Goal: Task Accomplishment & Management: Manage account settings

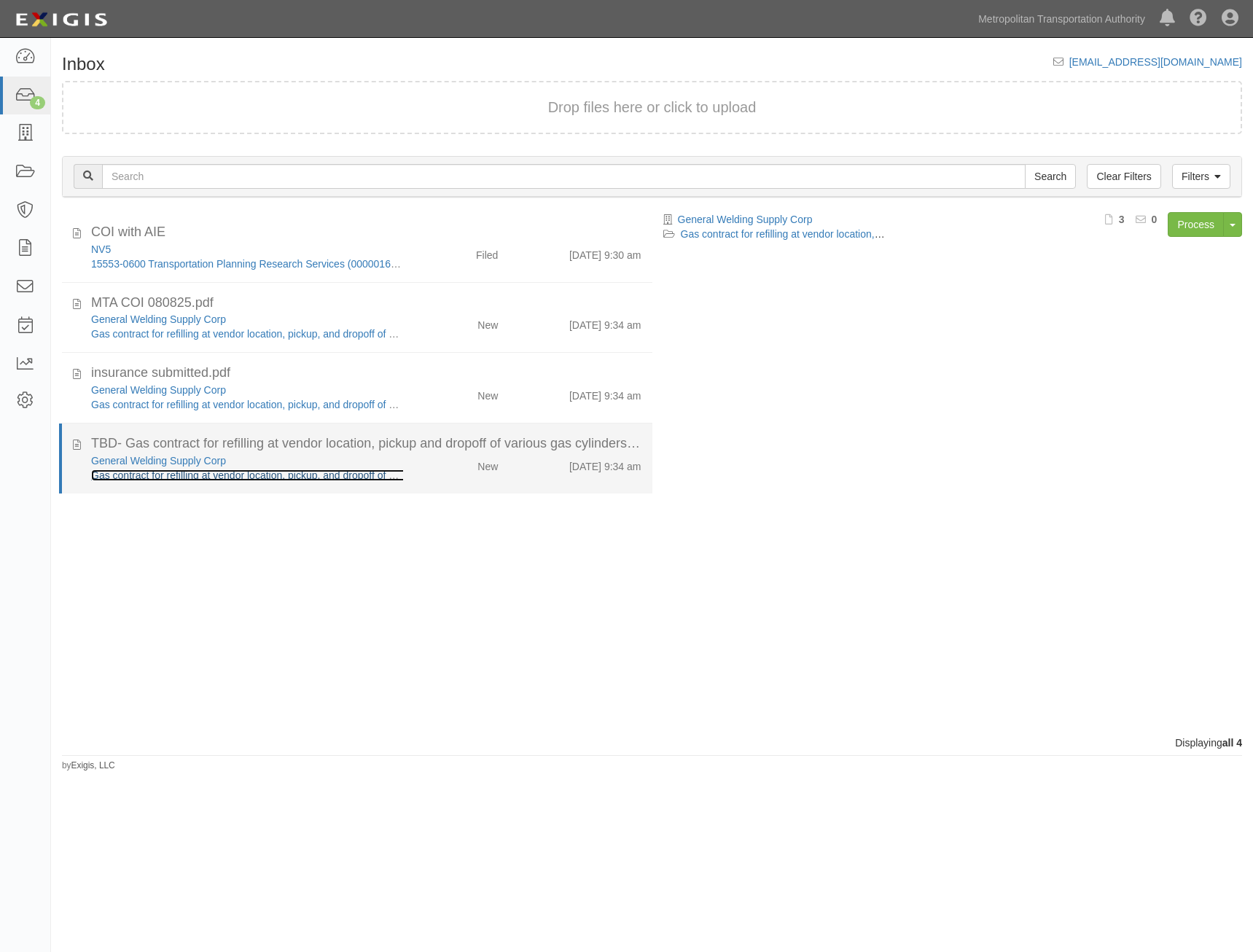
click at [363, 478] on link "Gas contract for refilling at vendor location, pickup, and dropoff of various g…" at bounding box center [409, 475] width 636 height 12
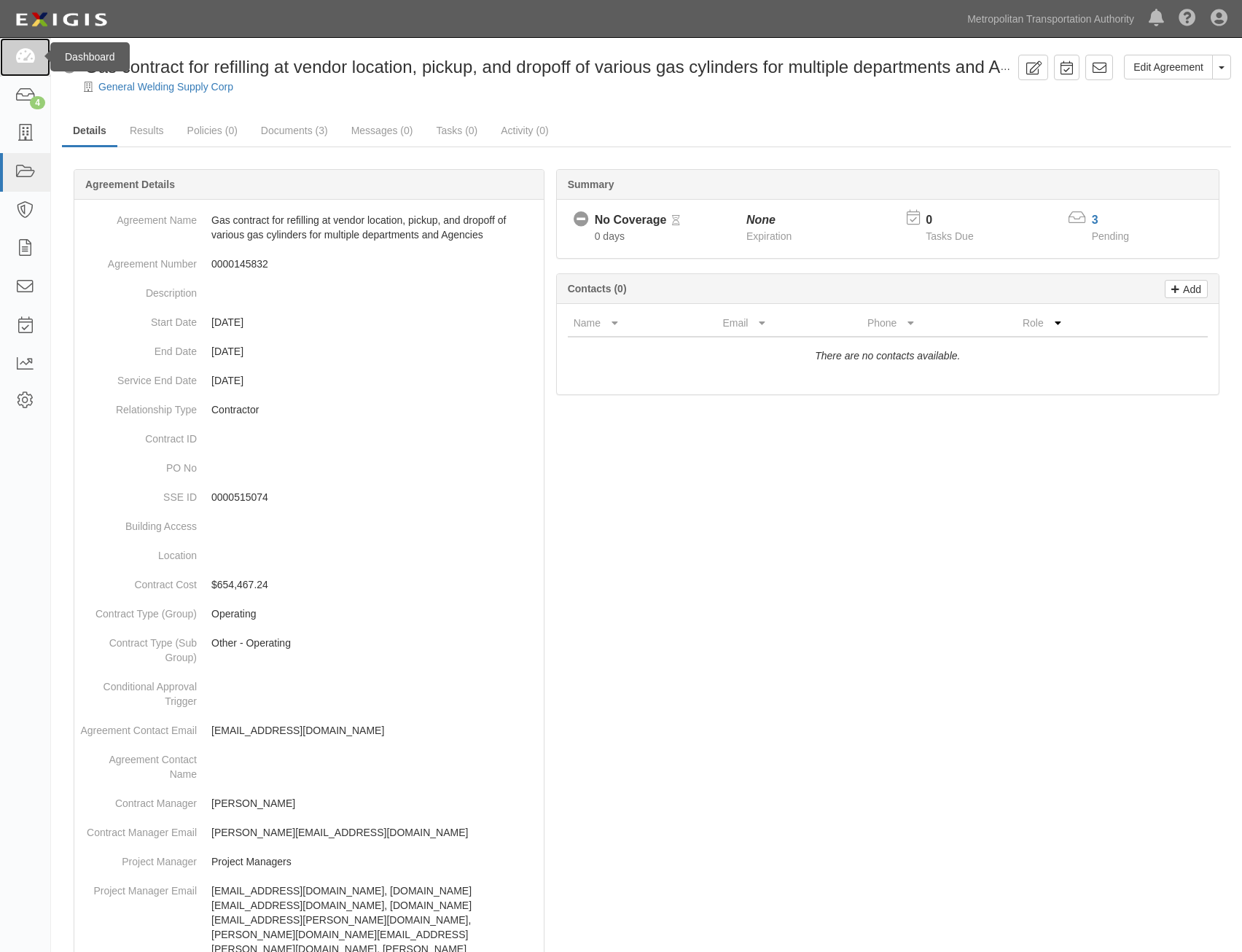
click at [37, 50] on link at bounding box center [25, 57] width 50 height 38
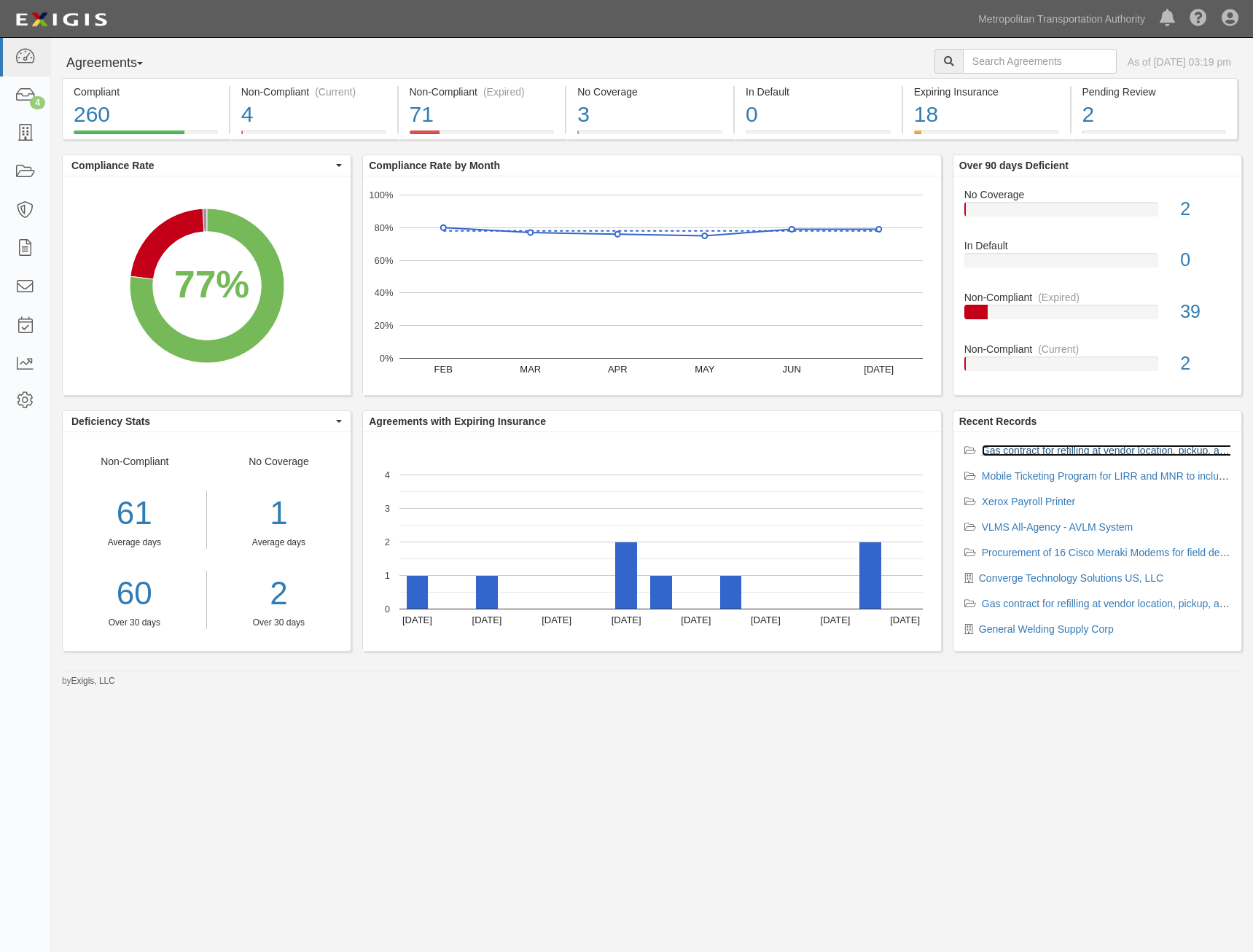
click at [1113, 448] on link "Gas contract for refilling at vendor location, pickup, and dropoff of various g…" at bounding box center [1266, 450] width 569 height 12
click at [1090, 607] on link "Gas contract for refilling at vendor location, pickup, and dropoff of various g…" at bounding box center [1266, 604] width 569 height 12
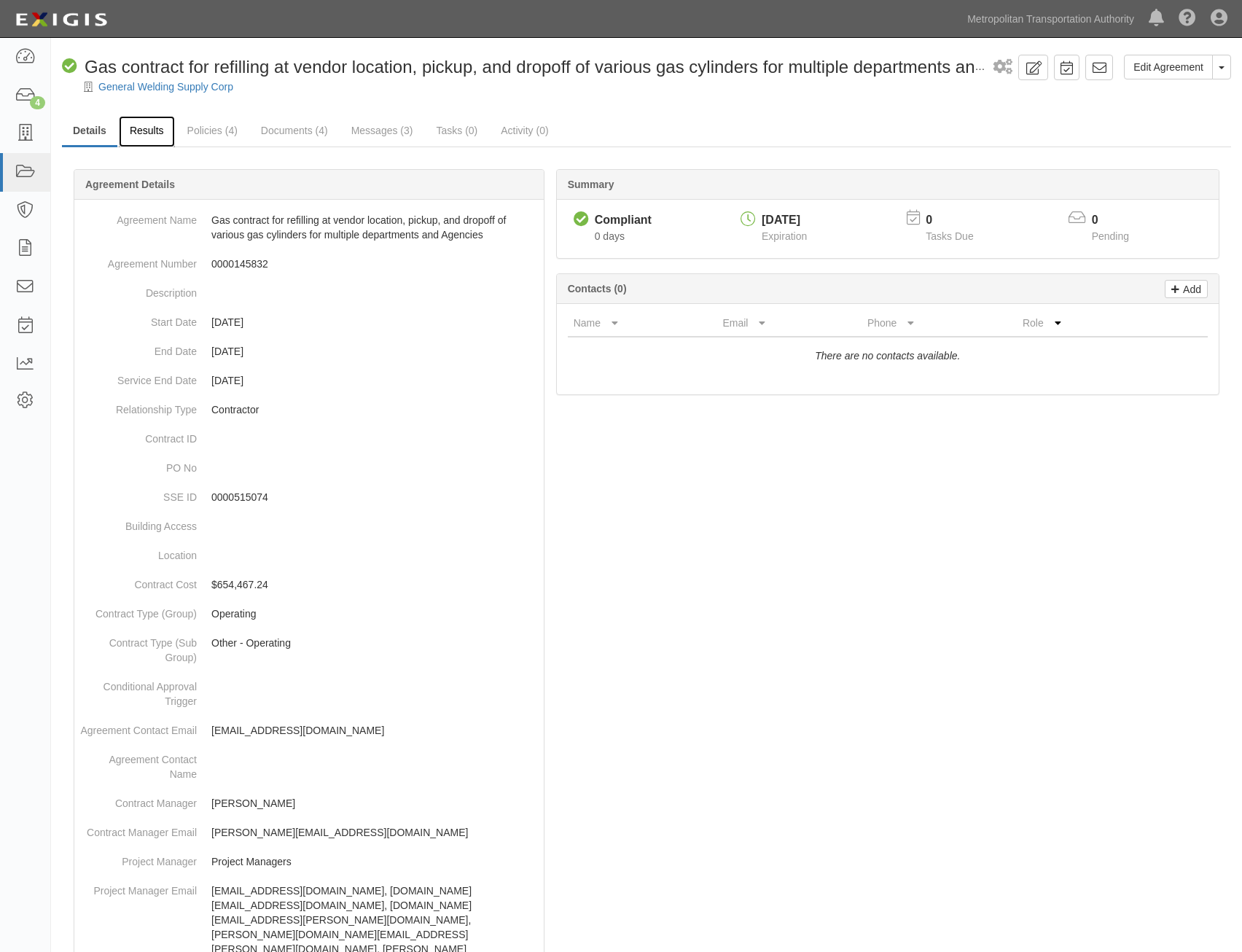
click at [156, 139] on link "Results" at bounding box center [147, 132] width 57 height 31
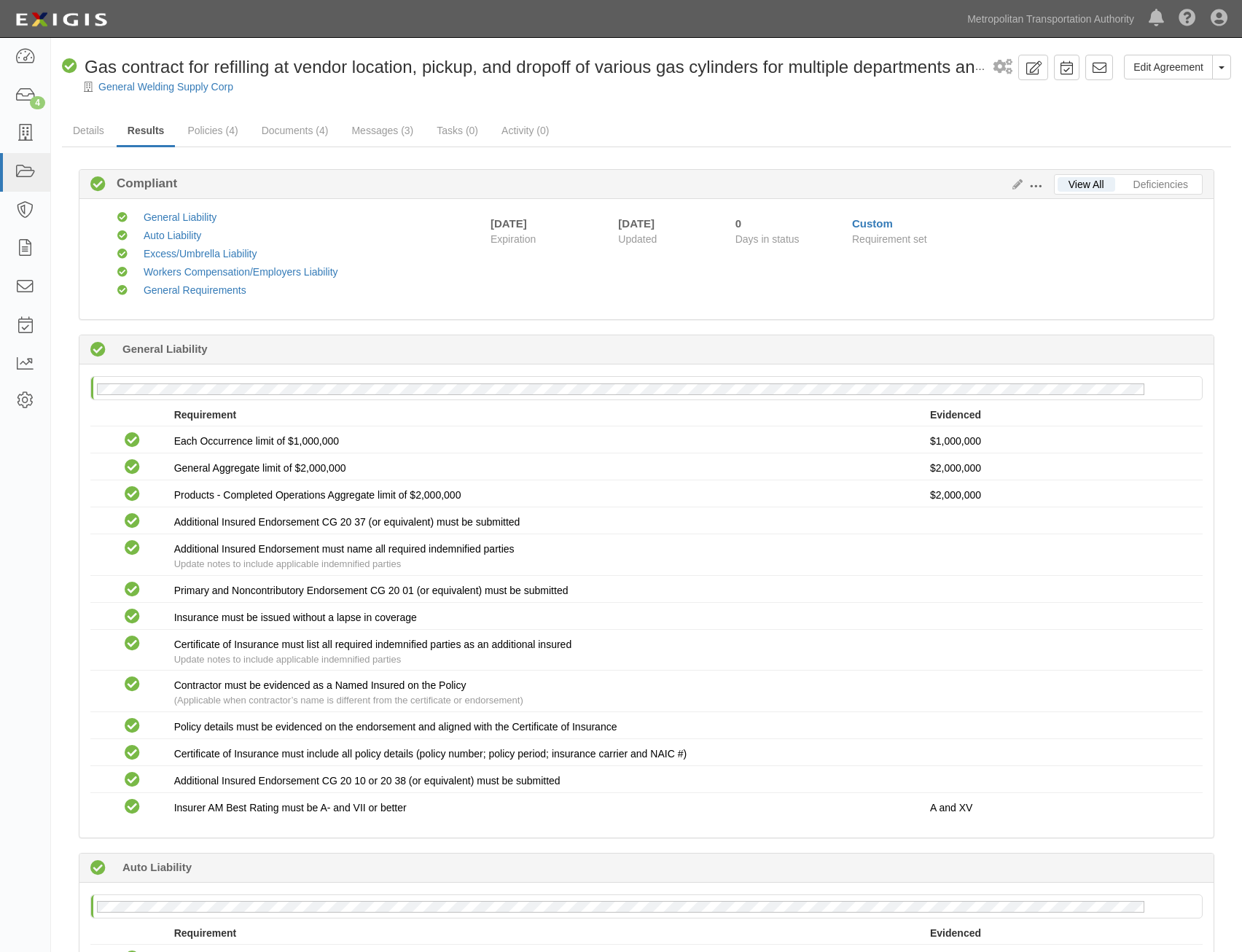
click at [1035, 188] on span at bounding box center [1036, 186] width 13 height 13
click at [1124, 180] on link "Edit Requirements" at bounding box center [1103, 182] width 115 height 26
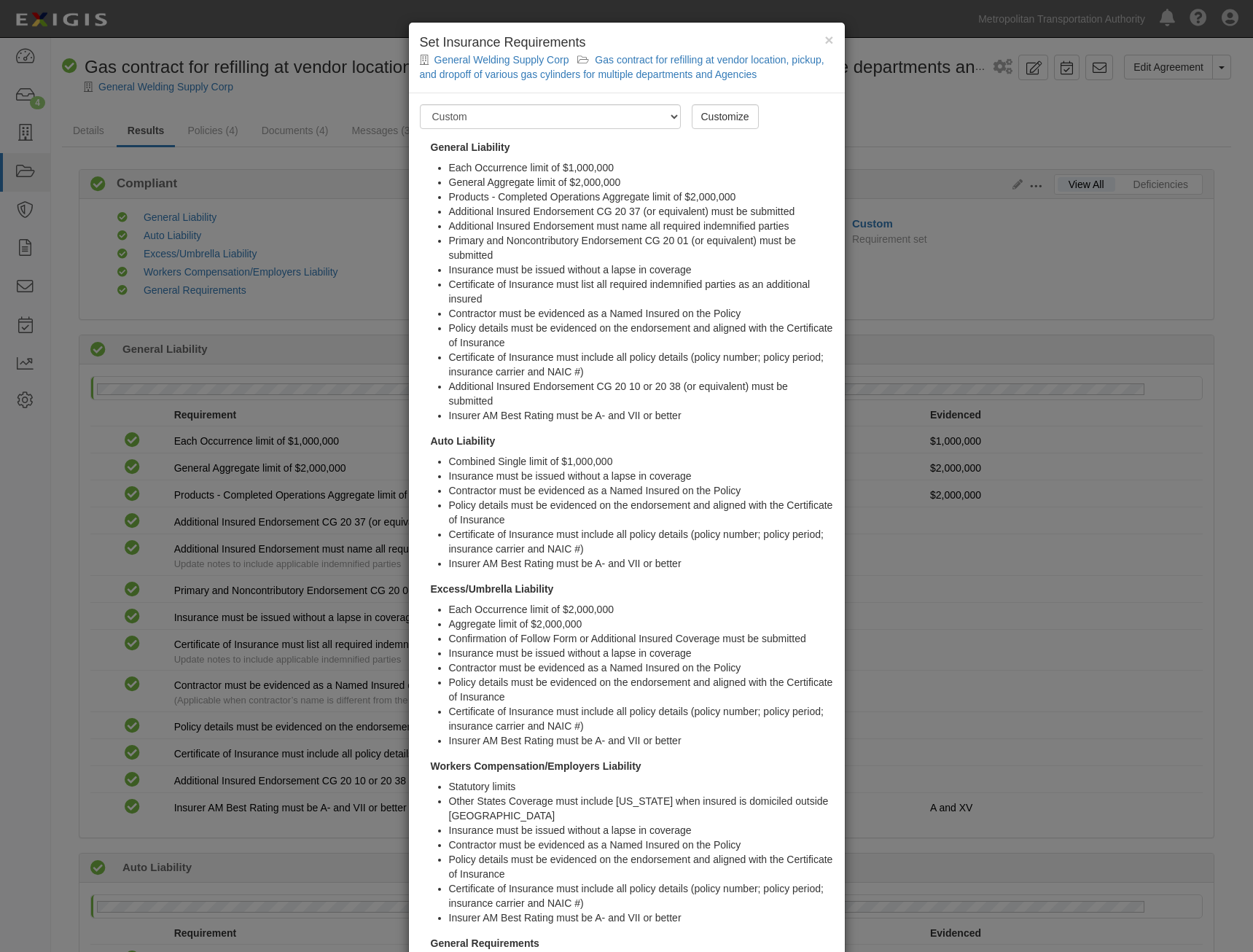
click at [830, 41] on div "× Set Insurance Requirements General Welding Supply Corp Gas contract for refil…" at bounding box center [626, 58] width 436 height 71
click at [824, 42] on span "×" at bounding box center [828, 39] width 9 height 16
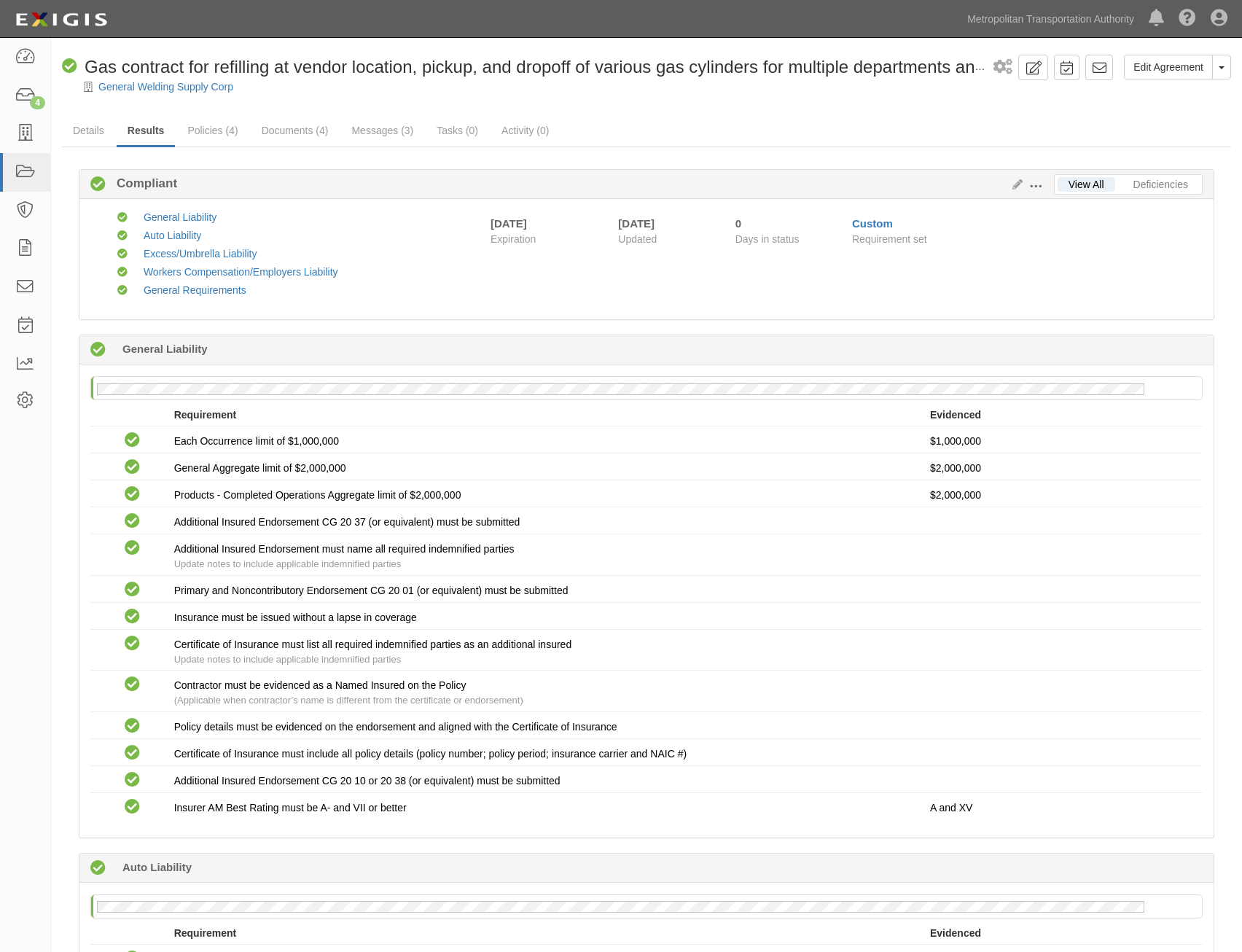
click at [1032, 188] on span at bounding box center [1036, 186] width 13 height 13
click at [731, 116] on ul "Details Results Policies (4) Documents (4) Messages (3) Tasks (0) Activity (0)" at bounding box center [647, 132] width 1170 height 31
click at [1034, 181] on span at bounding box center [1036, 186] width 13 height 13
click at [1087, 177] on link "Edit Requirements" at bounding box center [1103, 182] width 115 height 26
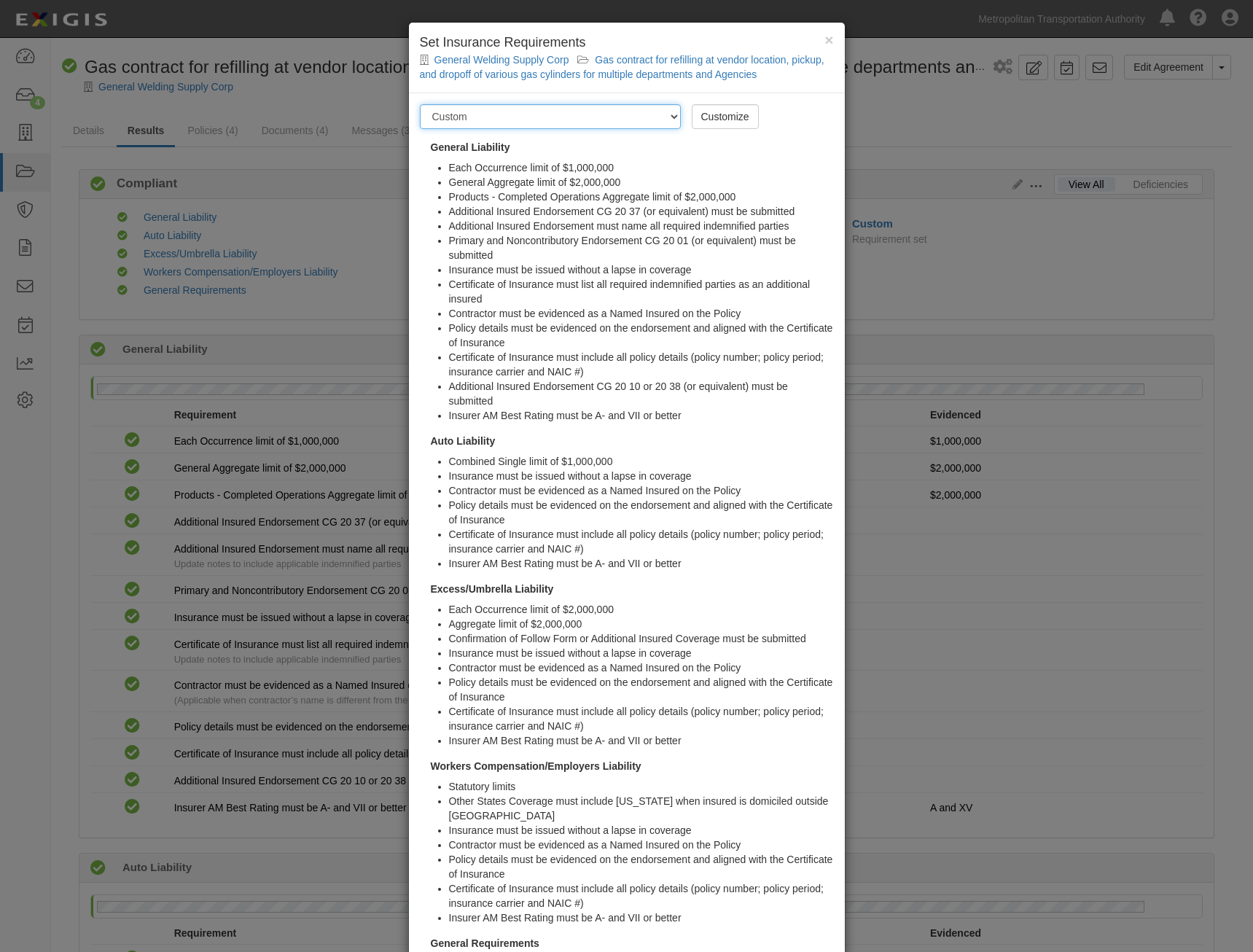
click at [662, 117] on select "-- Select requirement set -- Basic Basic Enhanced Option for Operating Agreemen…" at bounding box center [550, 117] width 261 height 25
click at [656, 117] on select "-- Select requirement set -- Basic Basic Enhanced Option for Operating Agreemen…" at bounding box center [550, 117] width 261 height 25
click at [593, 119] on select "-- Select requirement set -- Basic Basic Enhanced Option for Operating Agreemen…" at bounding box center [550, 117] width 261 height 25
click at [570, 116] on select "-- Select requirement set -- Basic Basic Enhanced Option for Operating Agreemen…" at bounding box center [550, 117] width 261 height 25
click at [861, 42] on div "× Set Insurance Requirements General Welding Supply Corp Gas contract for refil…" at bounding box center [626, 476] width 1253 height 952
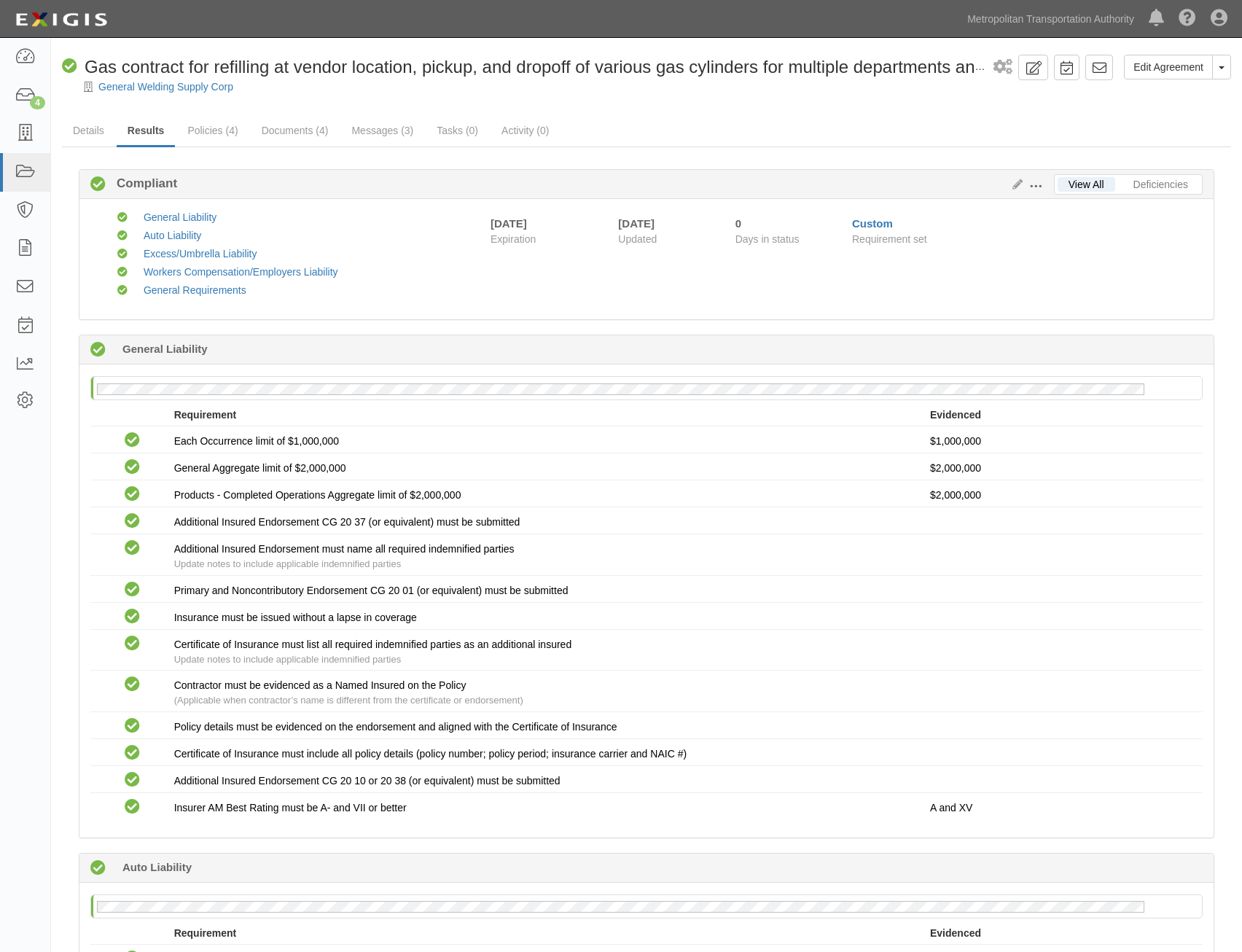
click at [1044, 187] on button at bounding box center [1039, 185] width 31 height 16
click at [1078, 179] on link "Edit Requirements" at bounding box center [1103, 182] width 115 height 26
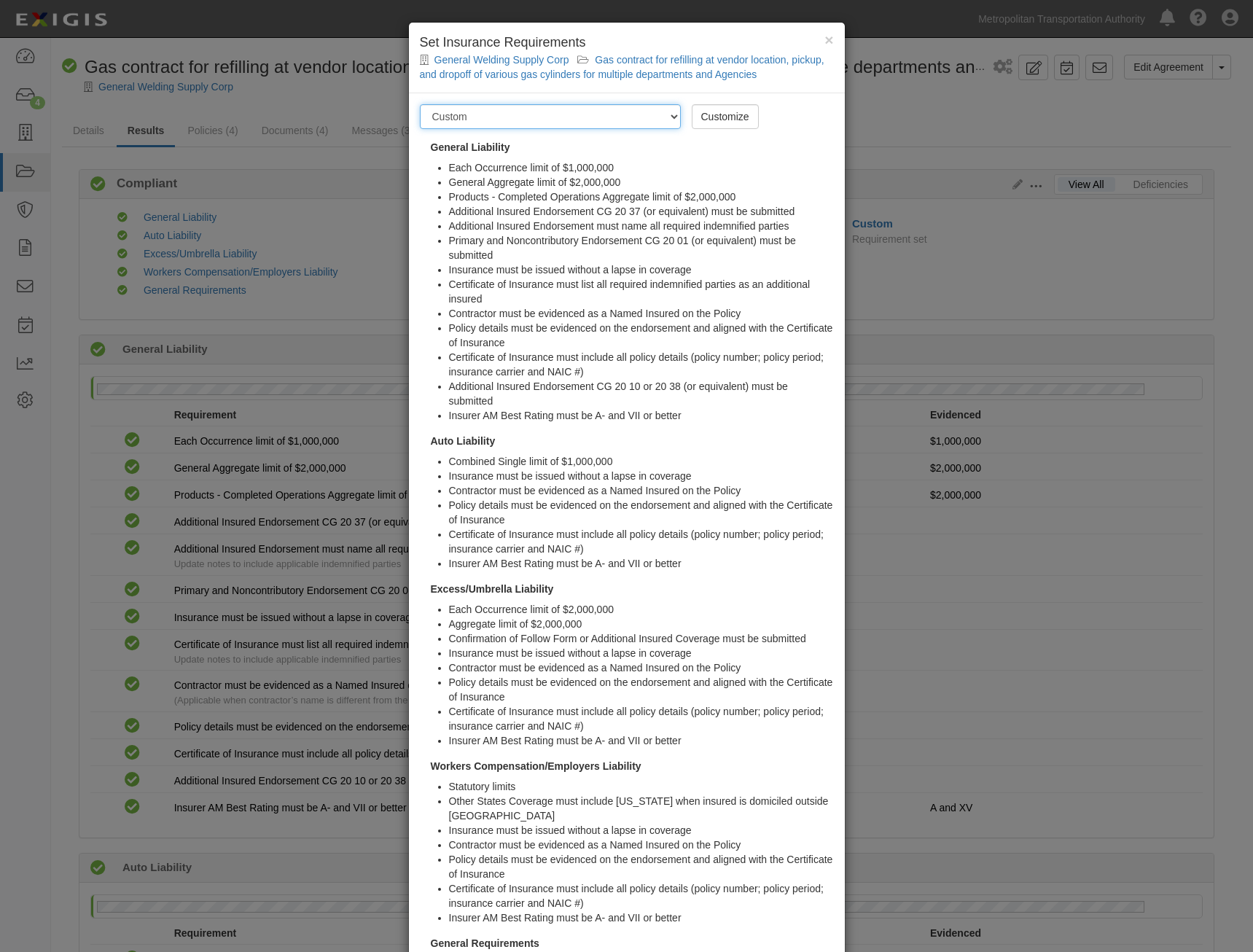
click at [641, 119] on select "-- Select requirement set -- Basic Basic Enhanced Option for Operating Agreemen…" at bounding box center [550, 117] width 261 height 25
click at [762, 175] on li "General Aggregate limit of $2,000,000" at bounding box center [641, 182] width 385 height 15
click at [824, 46] on span "×" at bounding box center [828, 39] width 9 height 16
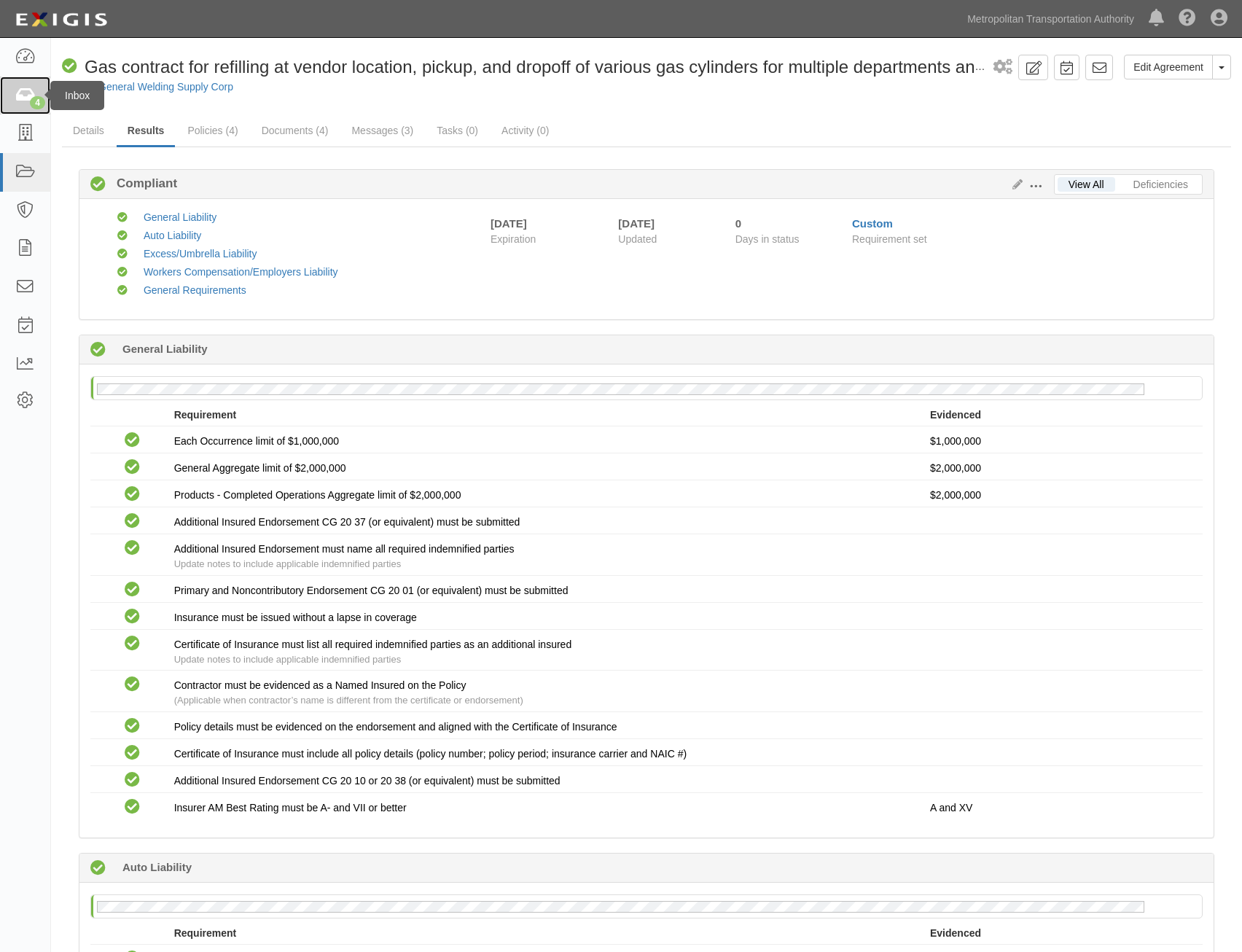
click at [31, 97] on icon at bounding box center [25, 95] width 20 height 16
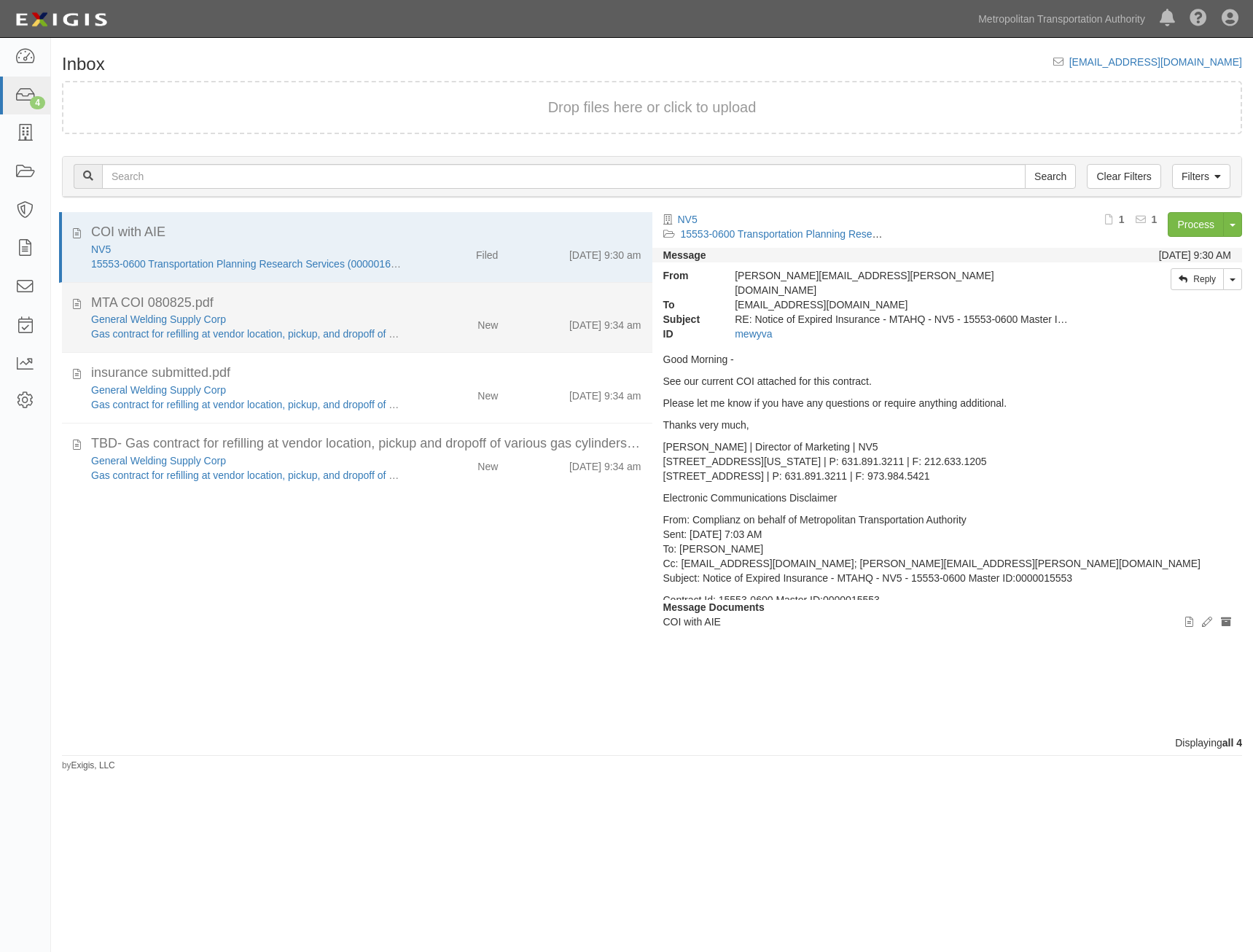
click at [487, 363] on div "MTA COI 080825.pdf" at bounding box center [366, 373] width 550 height 19
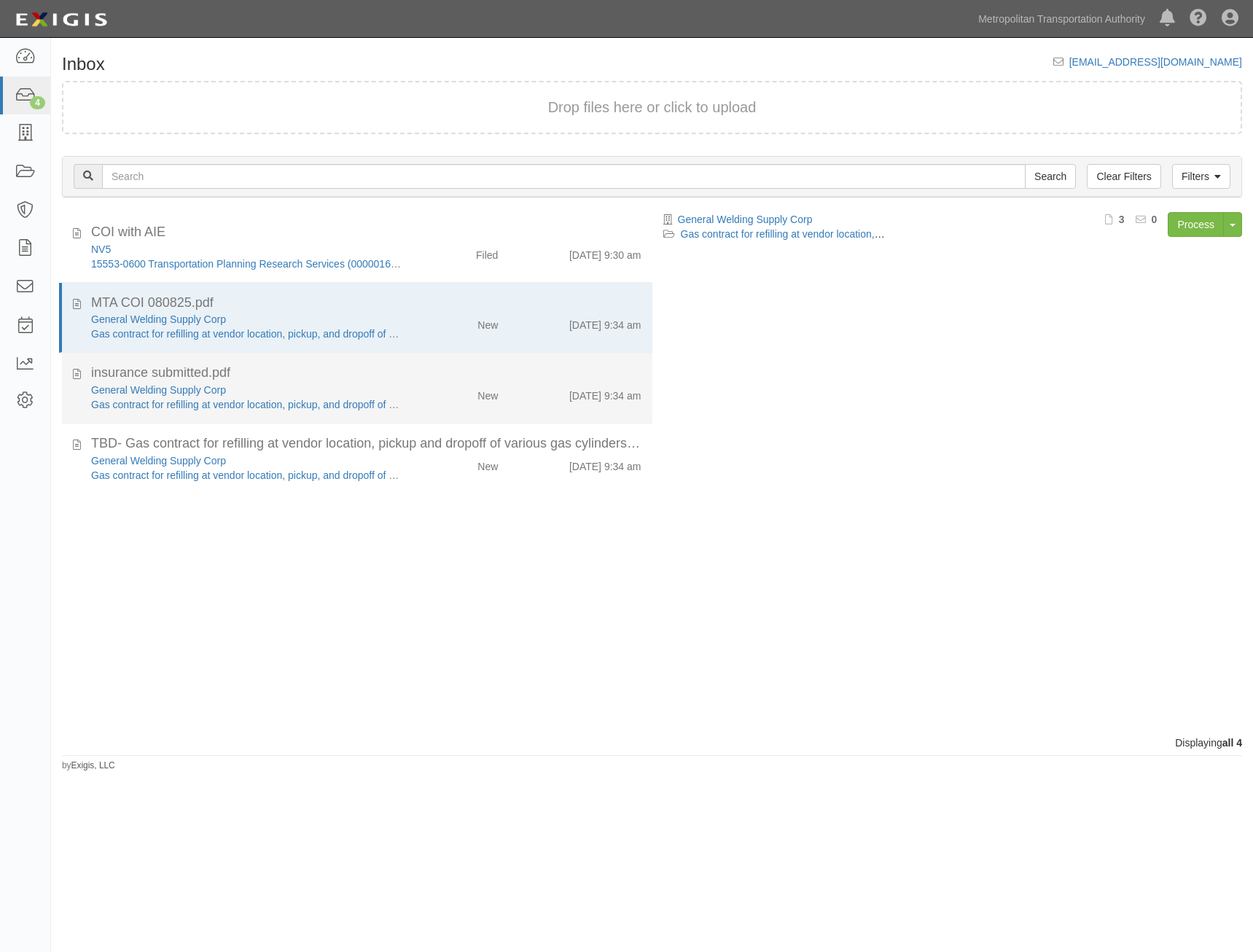
click at [509, 454] on div "[DATE] 9:34 am" at bounding box center [580, 464] width 143 height 20
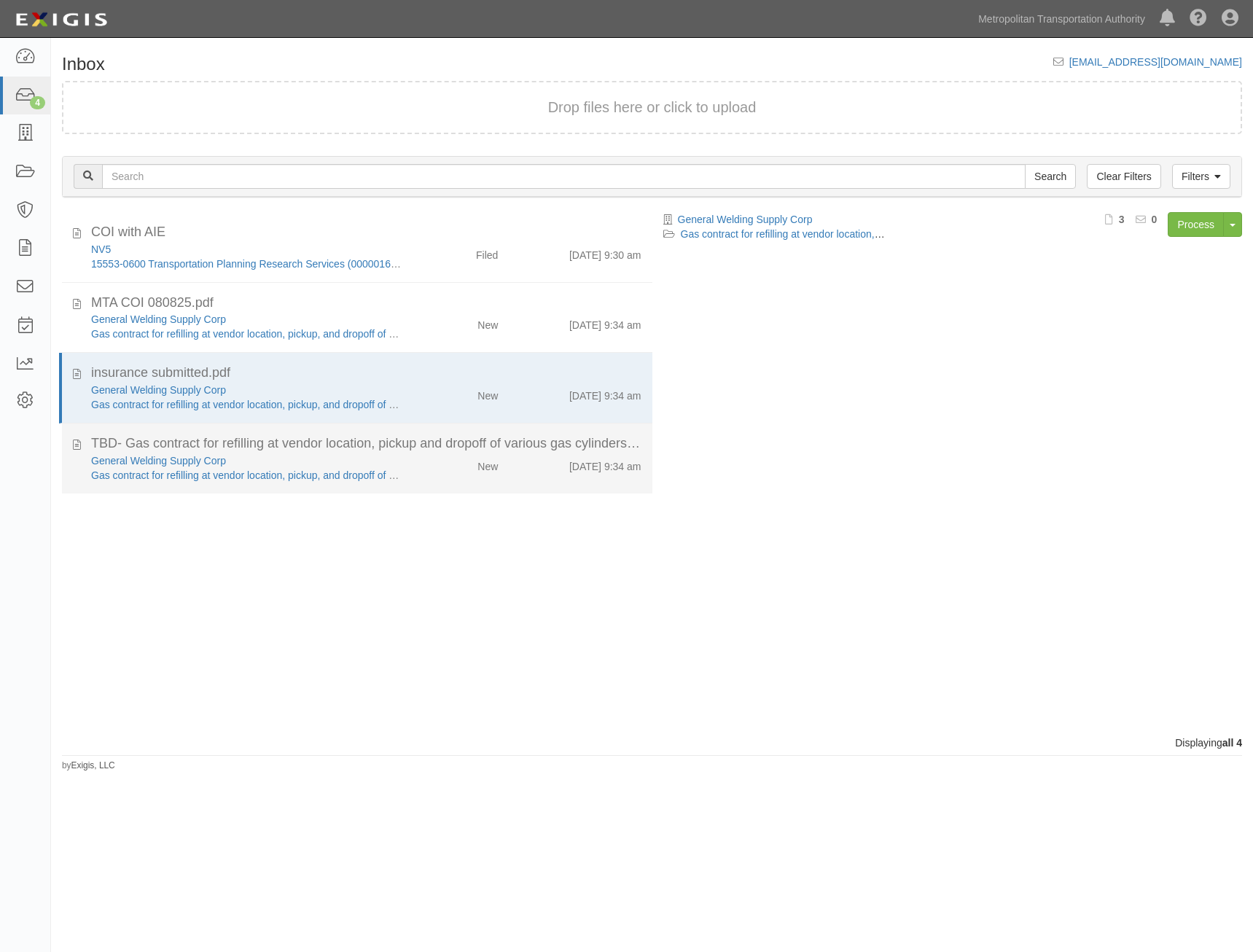
click at [524, 465] on div "[DATE] 9:34 am" at bounding box center [580, 464] width 143 height 20
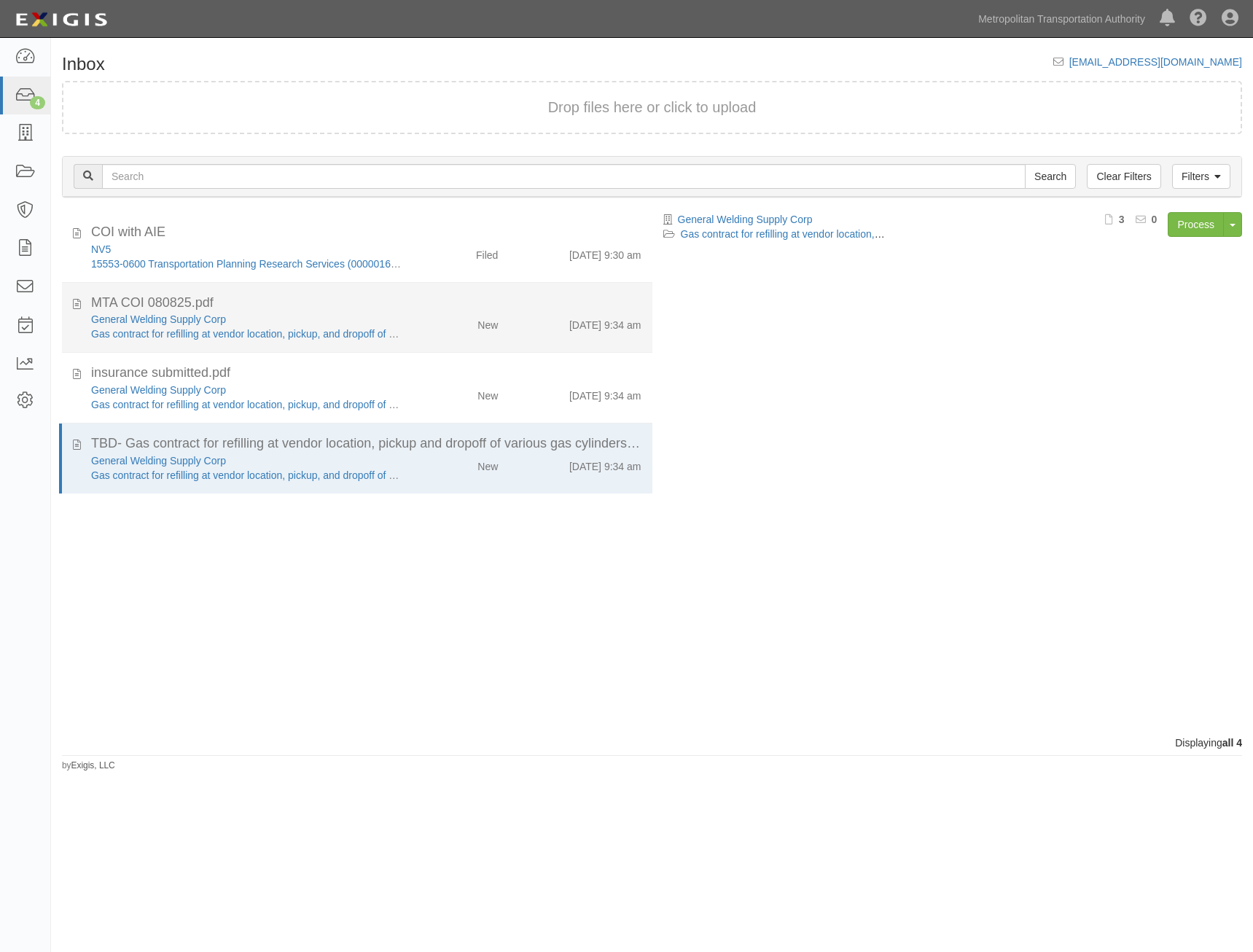
click at [516, 383] on div "General Welding Supply Corp Gas contract for refilling at vendor location, pick…" at bounding box center [366, 397] width 572 height 29
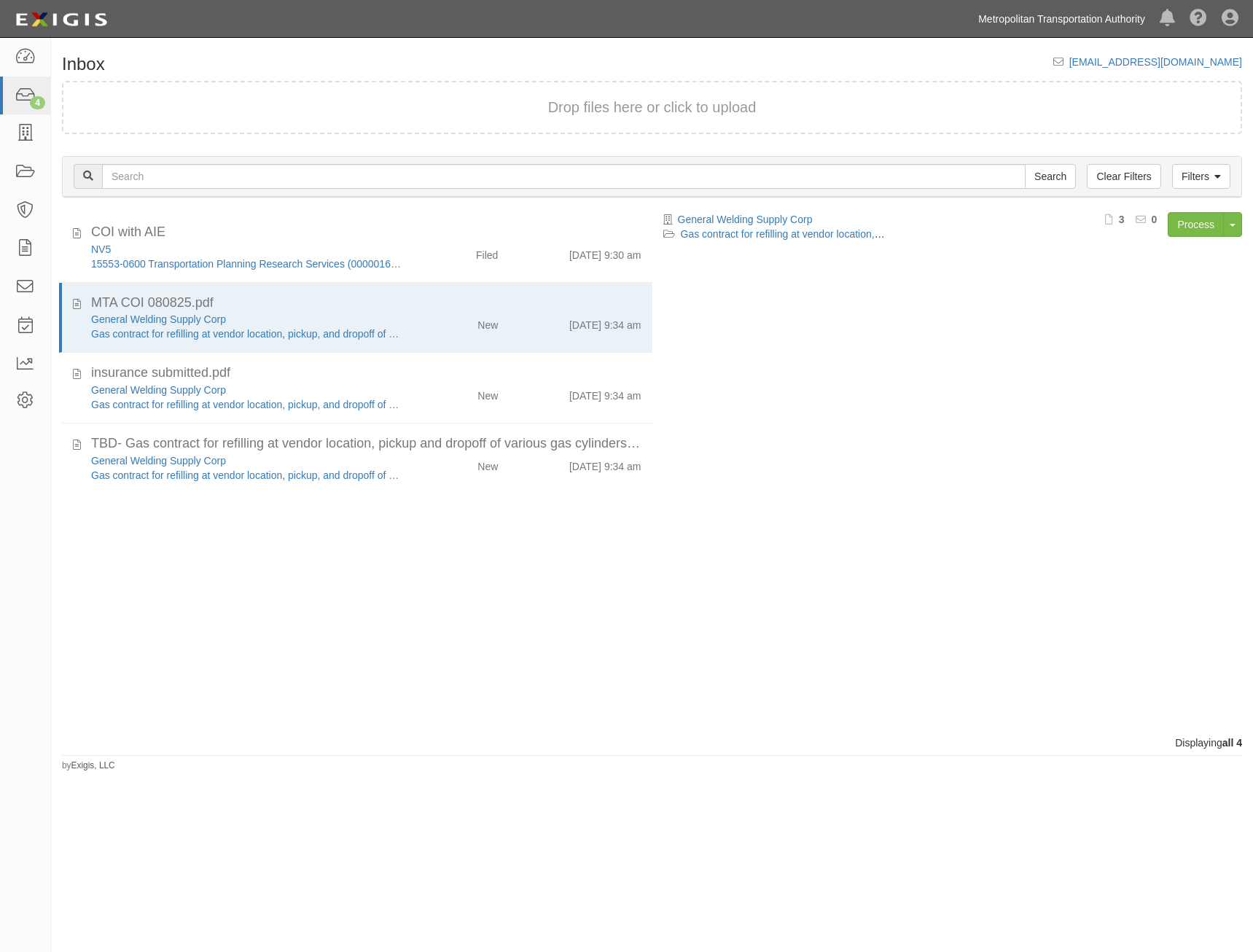
click at [1079, 22] on link "Metropolitan Transportation Authority" at bounding box center [1061, 19] width 181 height 29
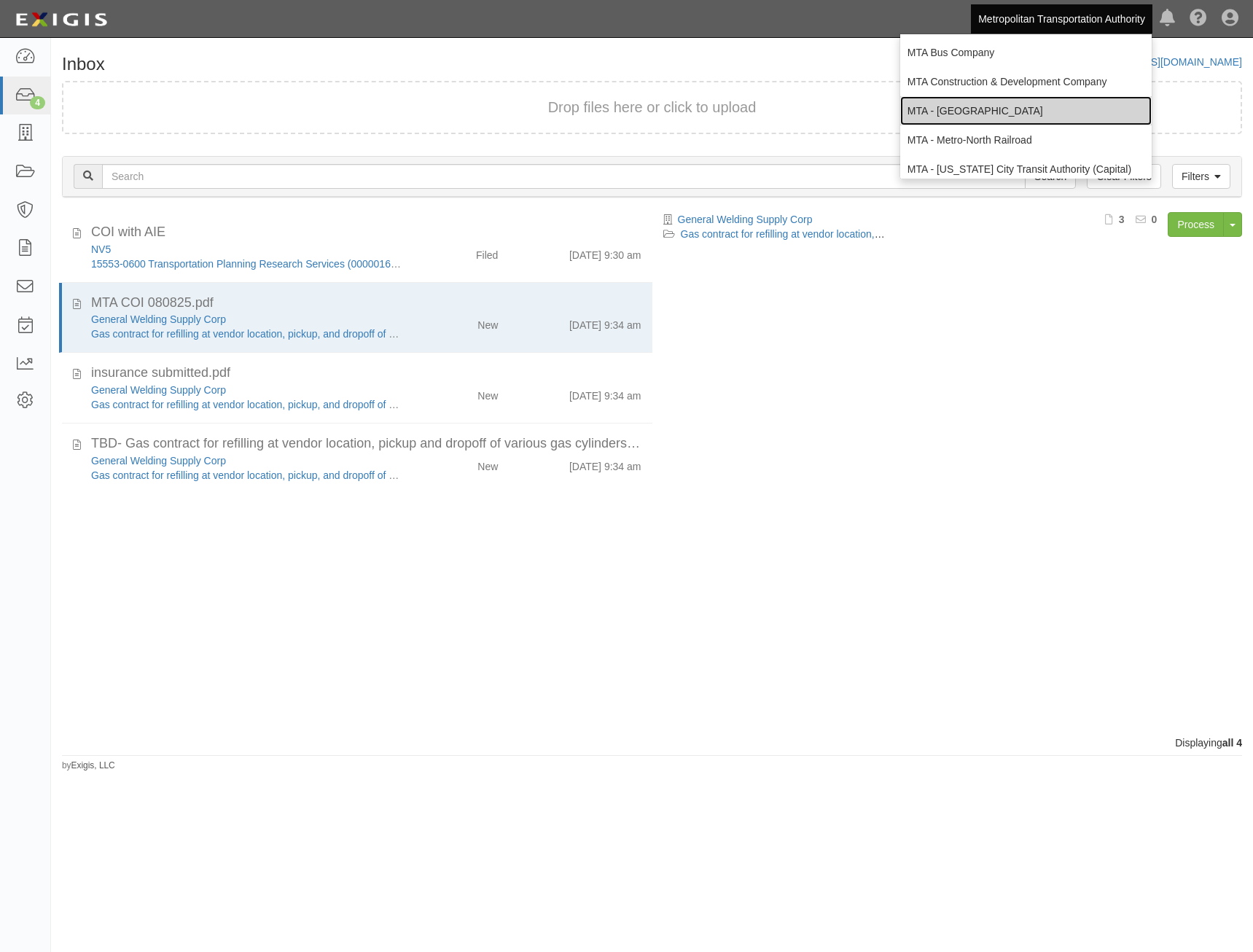
click at [1032, 107] on link "MTA - [GEOGRAPHIC_DATA]" at bounding box center [1026, 111] width 251 height 29
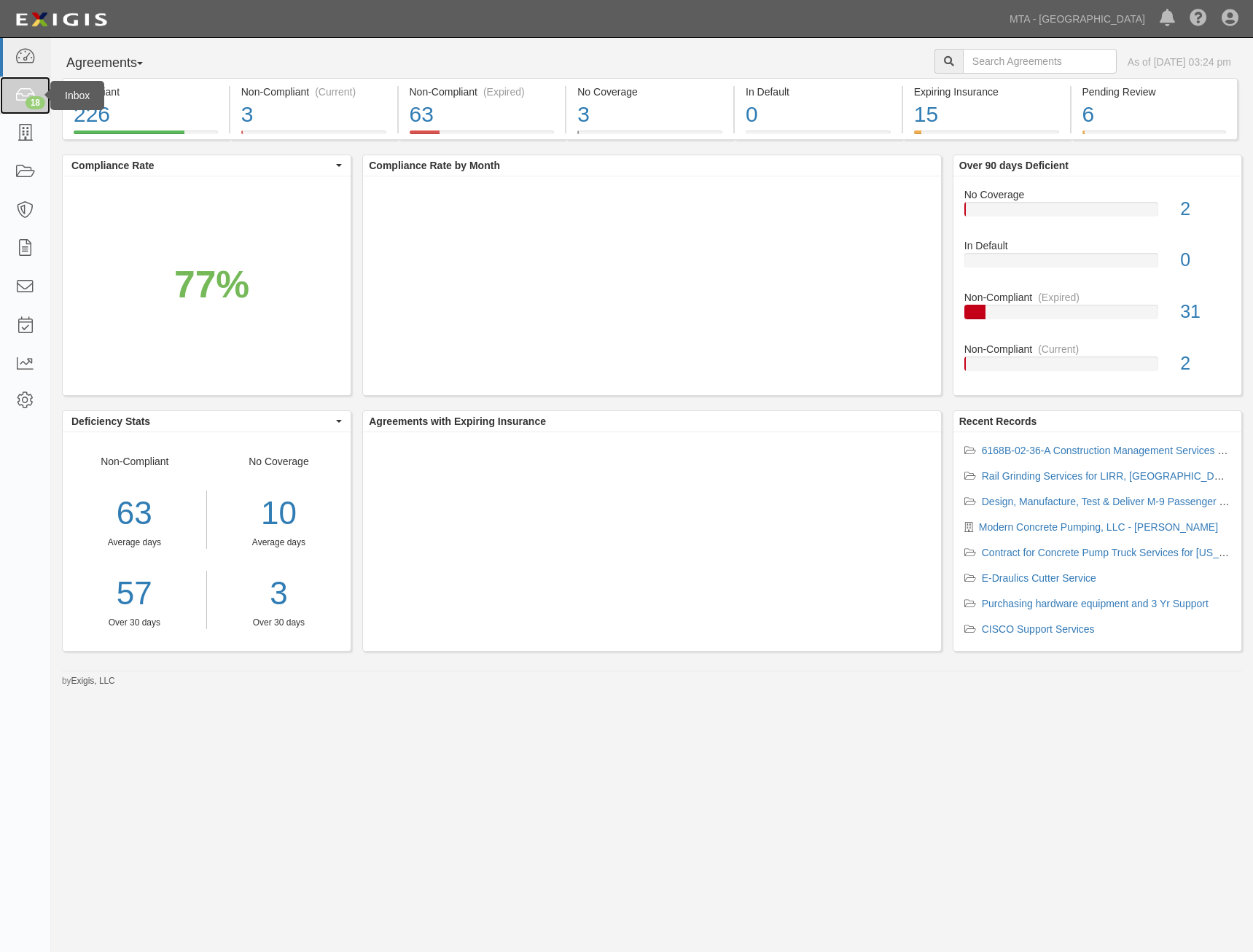
click at [24, 98] on icon at bounding box center [25, 95] width 20 height 16
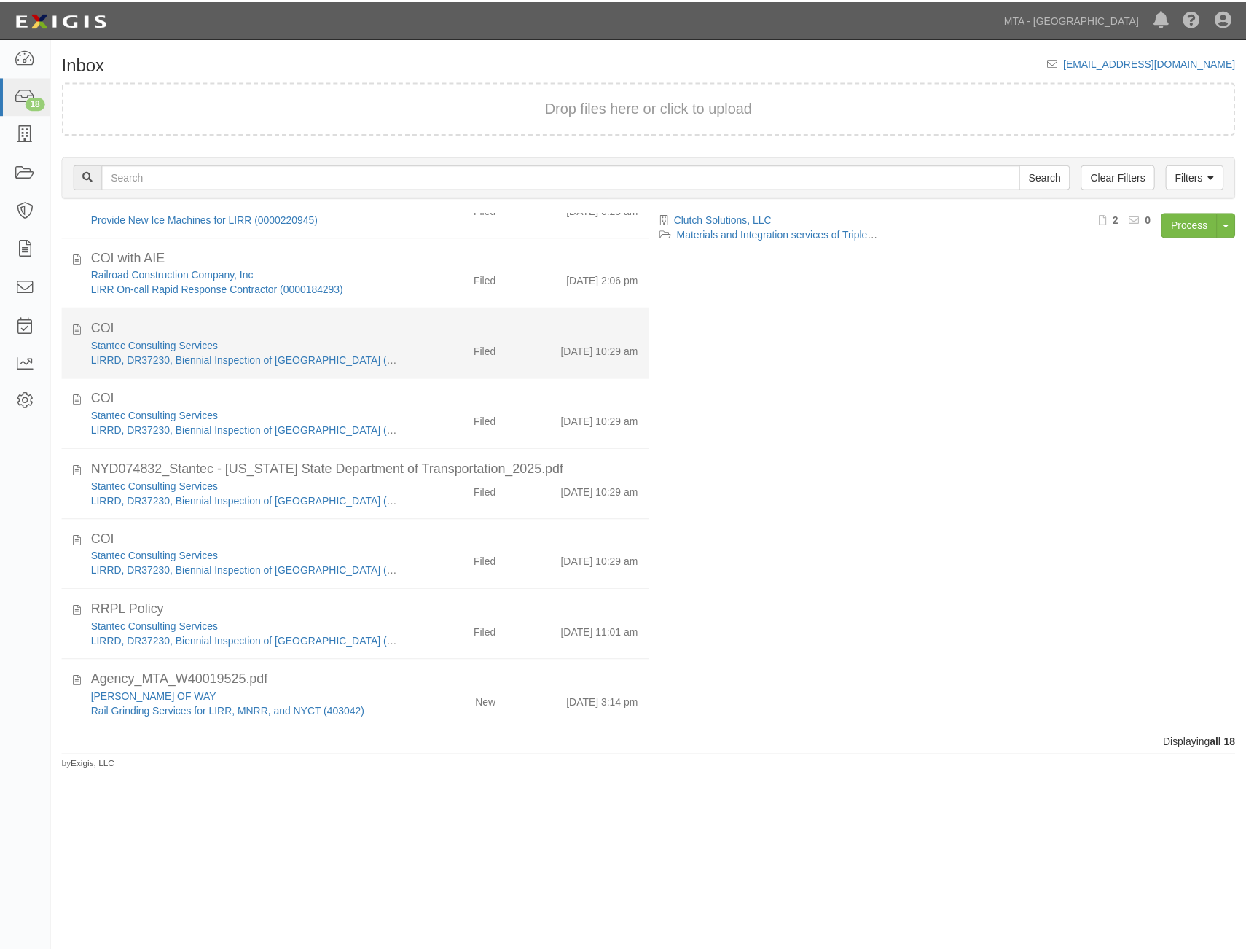
scroll to position [752, 0]
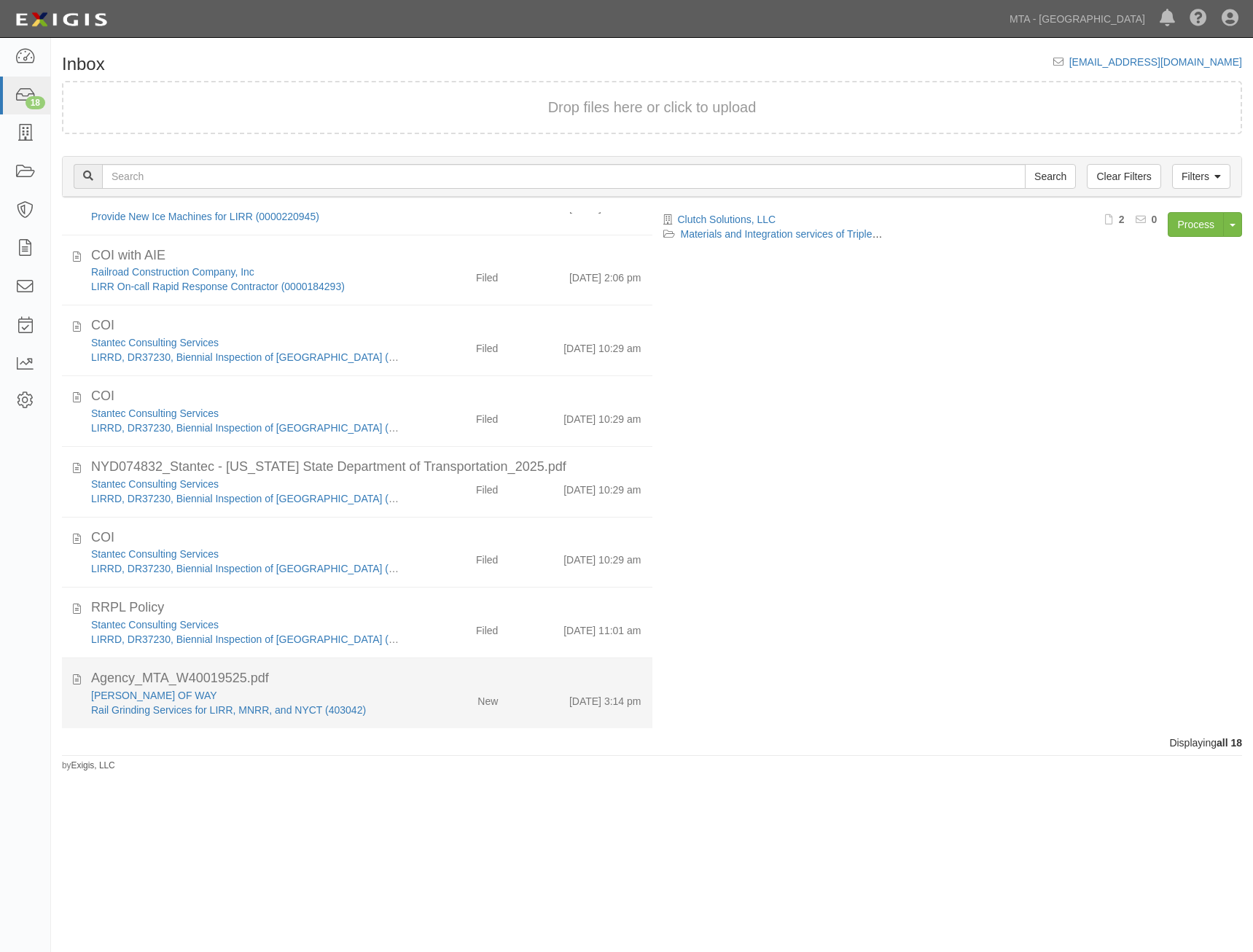
click at [513, 669] on div "Agency_MTA_W40019525.pdf" at bounding box center [366, 679] width 550 height 19
